Goal: Find specific page/section: Find specific page/section

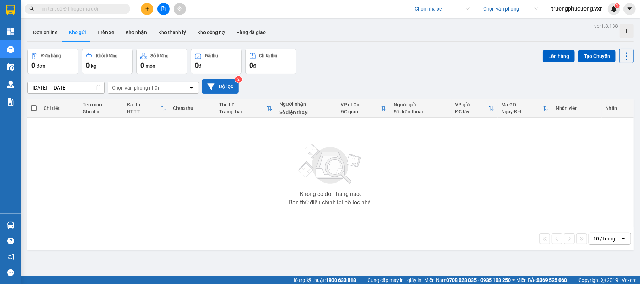
click at [232, 85] on button "Bộ lọc" at bounding box center [220, 86] width 37 height 14
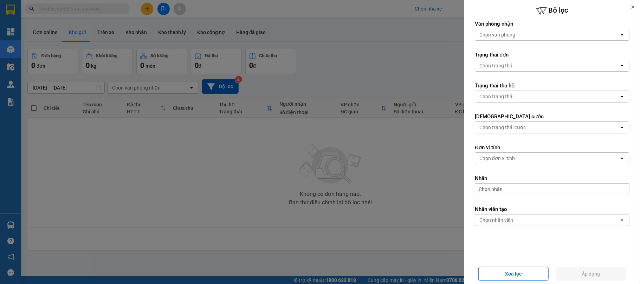
scroll to position [73, 0]
click at [516, 67] on div "Chọn trạng thái" at bounding box center [547, 63] width 144 height 11
